Goal: Task Accomplishment & Management: Manage account settings

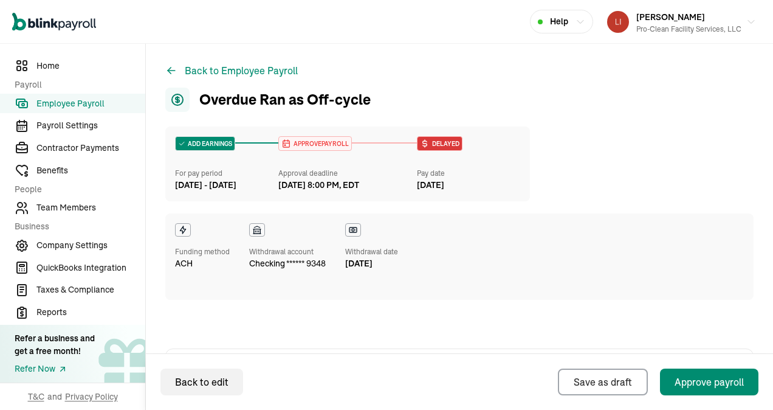
scroll to position [541, 0]
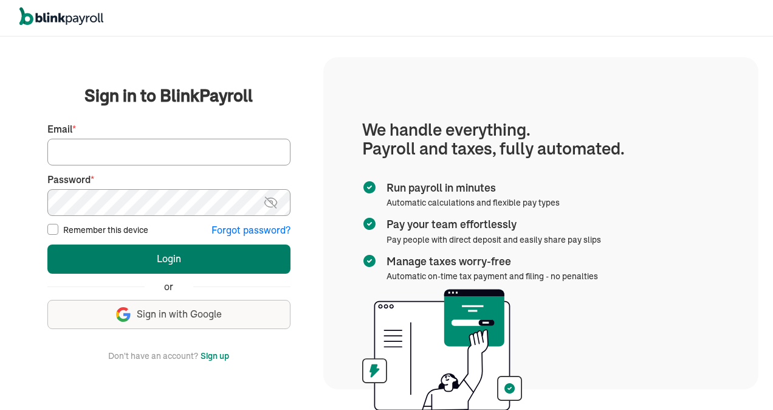
type input "[EMAIL_ADDRESS][DOMAIN_NAME]"
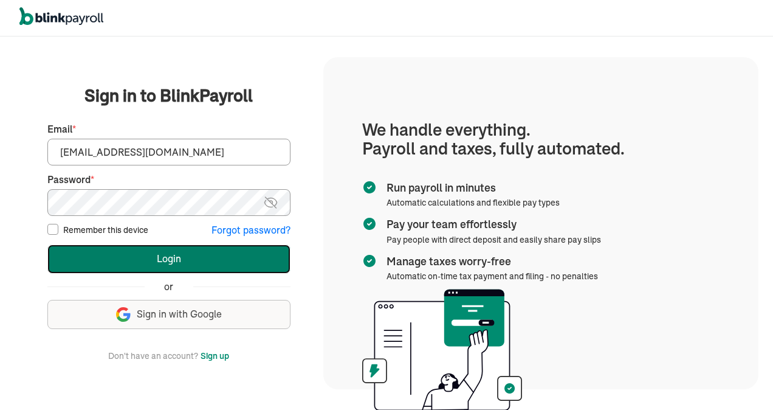
click at [159, 263] on button "Login" at bounding box center [168, 258] width 243 height 29
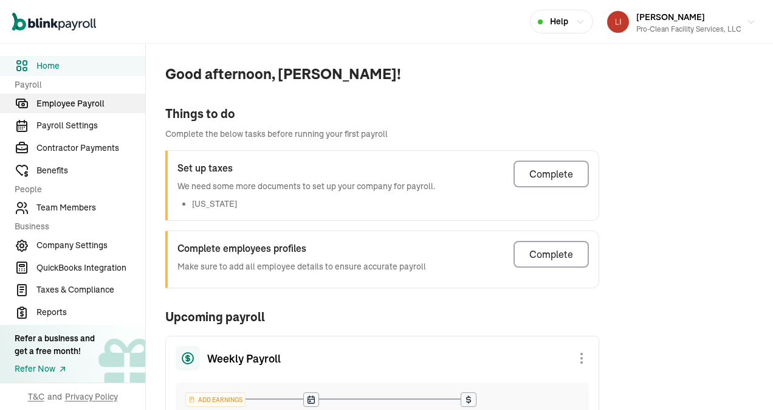
click at [68, 107] on span "Employee Payroll" at bounding box center [90, 103] width 109 height 13
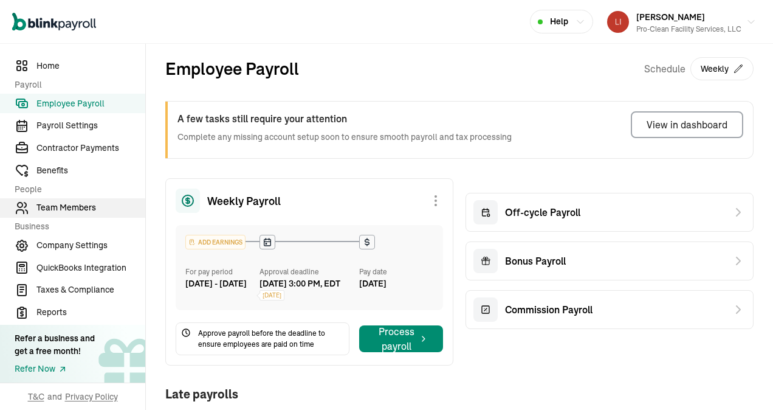
click at [89, 209] on span "Team Members" at bounding box center [90, 207] width 109 height 13
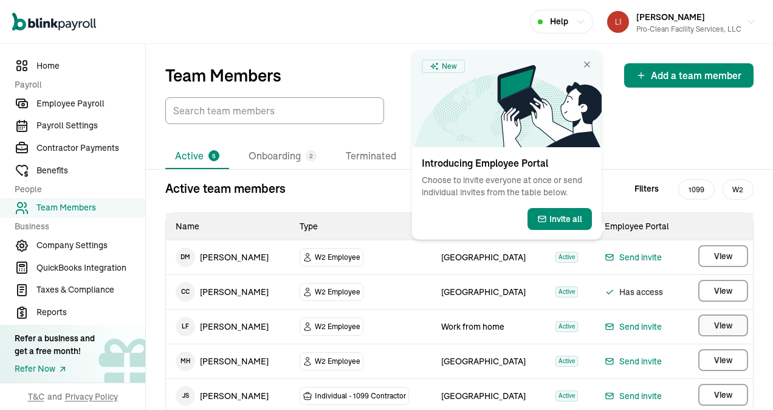
click at [715, 326] on span "View" at bounding box center [723, 325] width 18 height 12
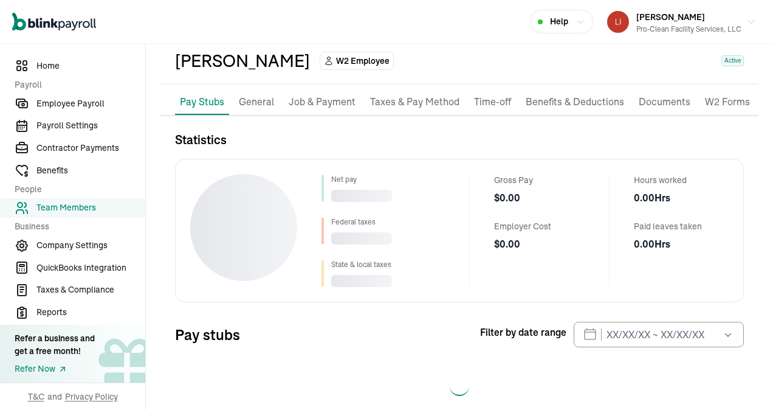
scroll to position [77, 0]
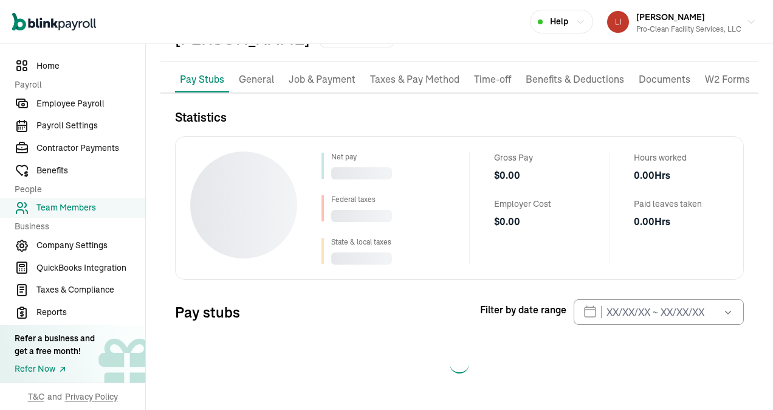
select select "2025"
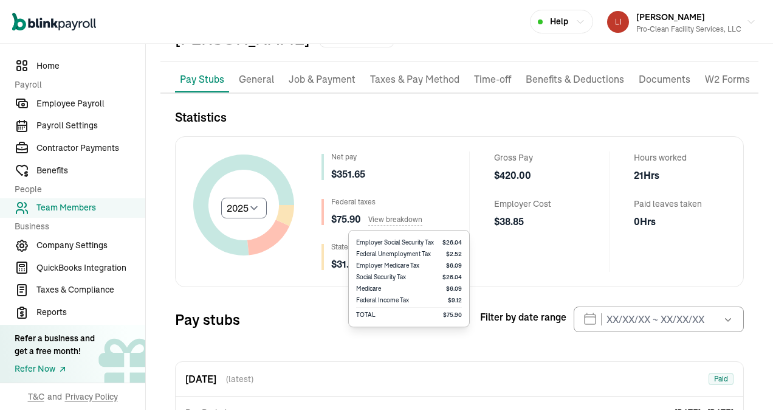
click at [392, 221] on span "View breakdown" at bounding box center [395, 220] width 54 height 12
click at [389, 219] on span "View breakdown" at bounding box center [395, 220] width 54 height 12
click at [383, 221] on span "View breakdown" at bounding box center [395, 220] width 54 height 12
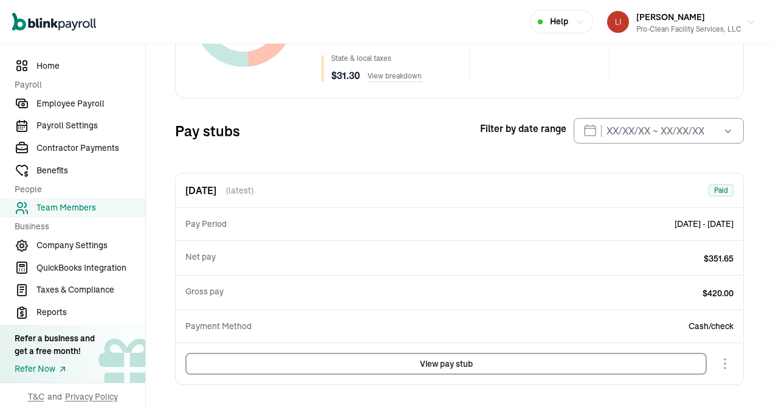
scroll to position [267, 0]
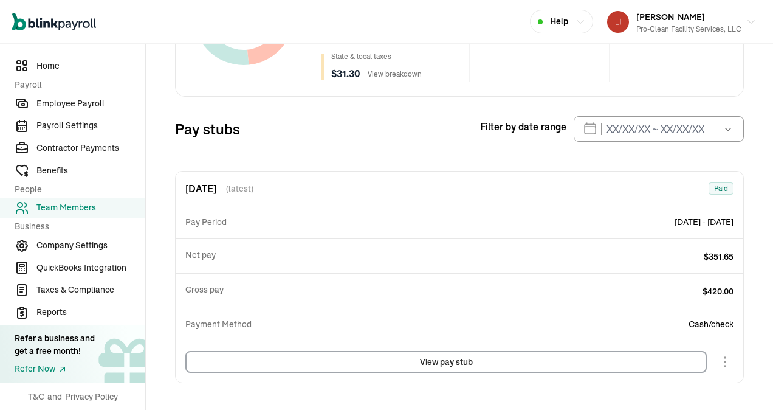
click at [448, 357] on button "View pay stub" at bounding box center [445, 362] width 521 height 22
click at [68, 108] on span "Employee Payroll" at bounding box center [90, 103] width 109 height 13
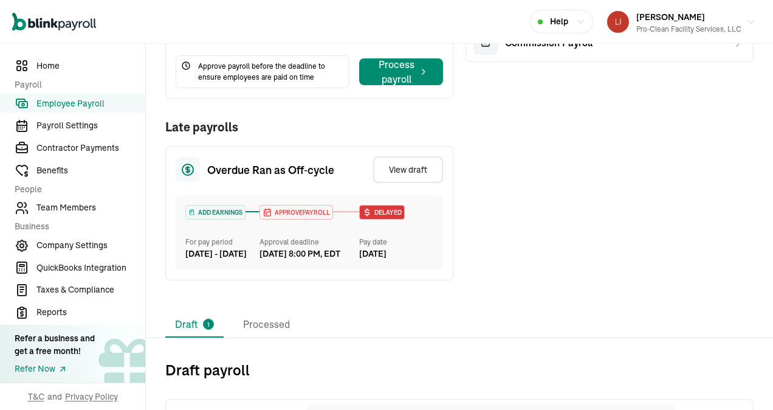
scroll to position [267, 0]
